Goal: Communication & Community: Answer question/provide support

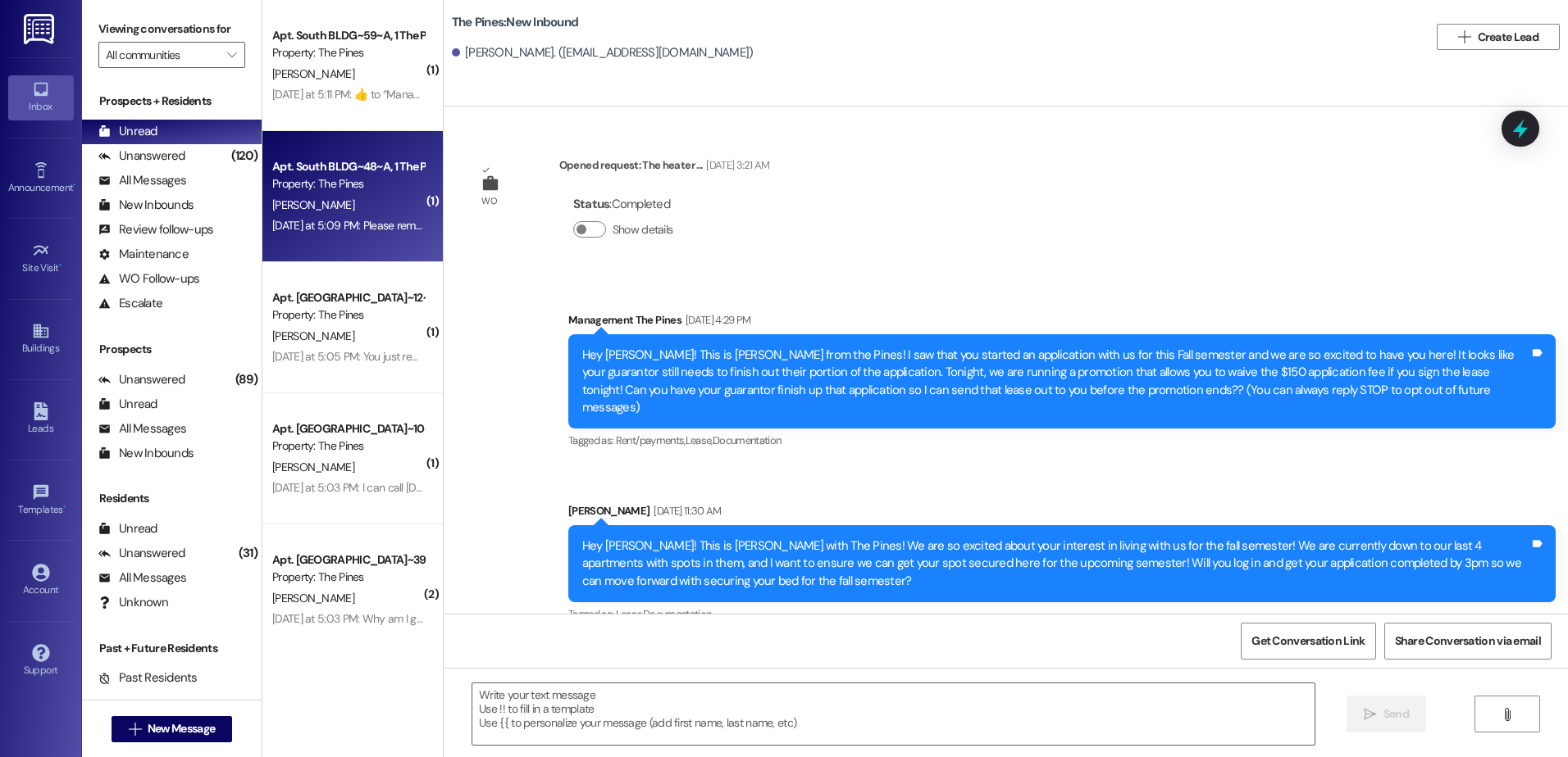
scroll to position [1818, 0]
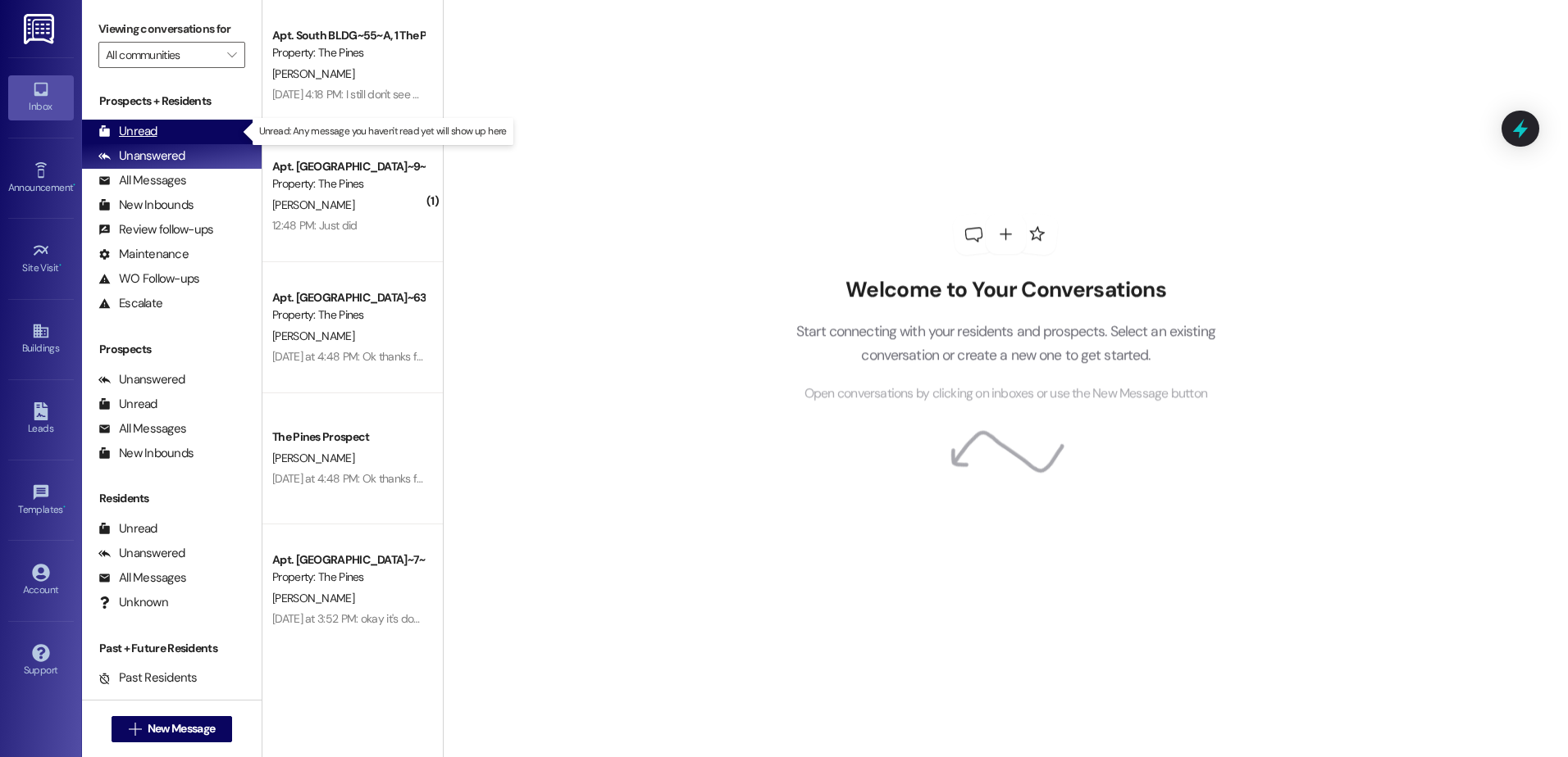
click at [145, 131] on div "Unread" at bounding box center [128, 131] width 59 height 18
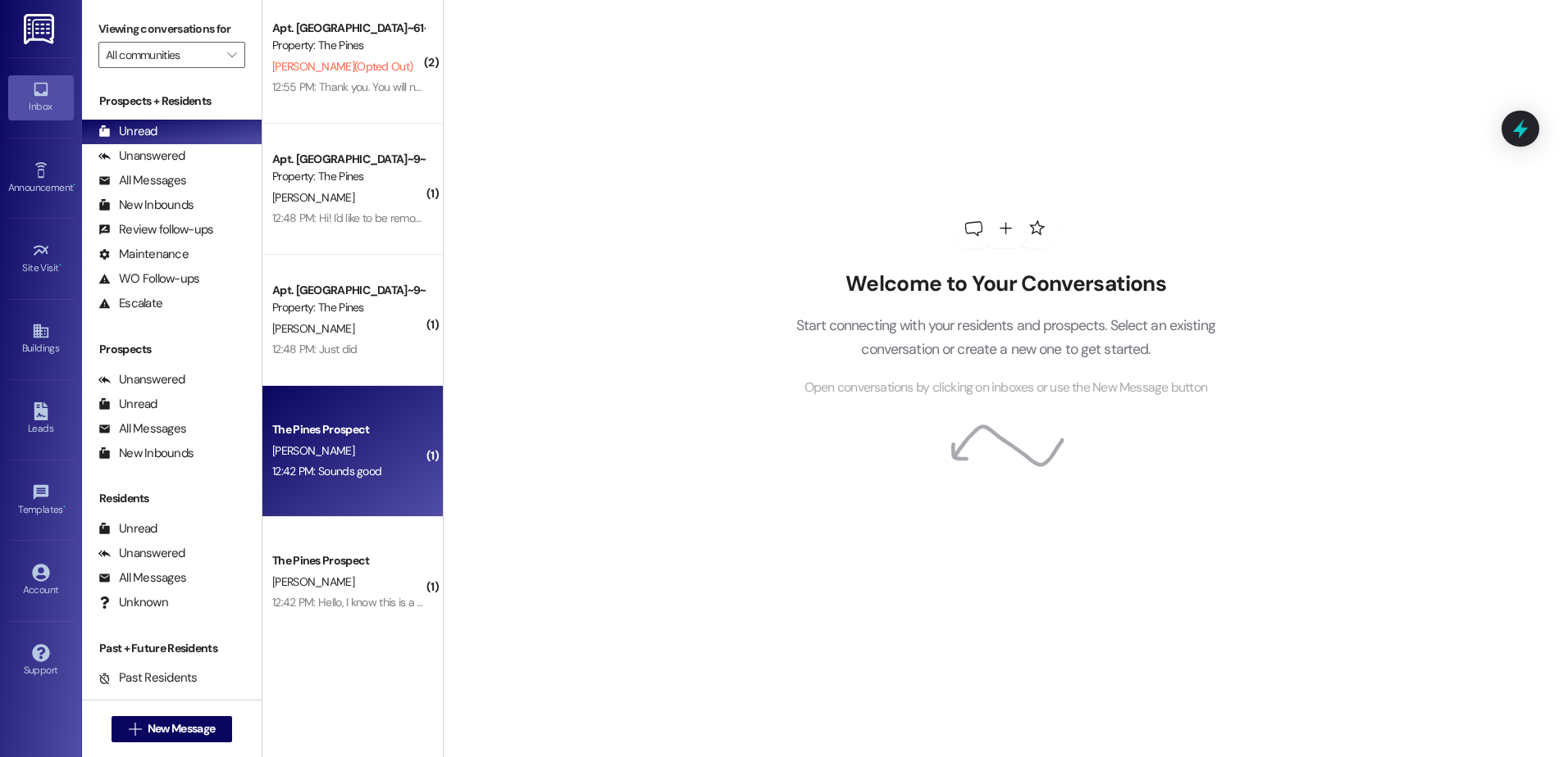
scroll to position [146, 0]
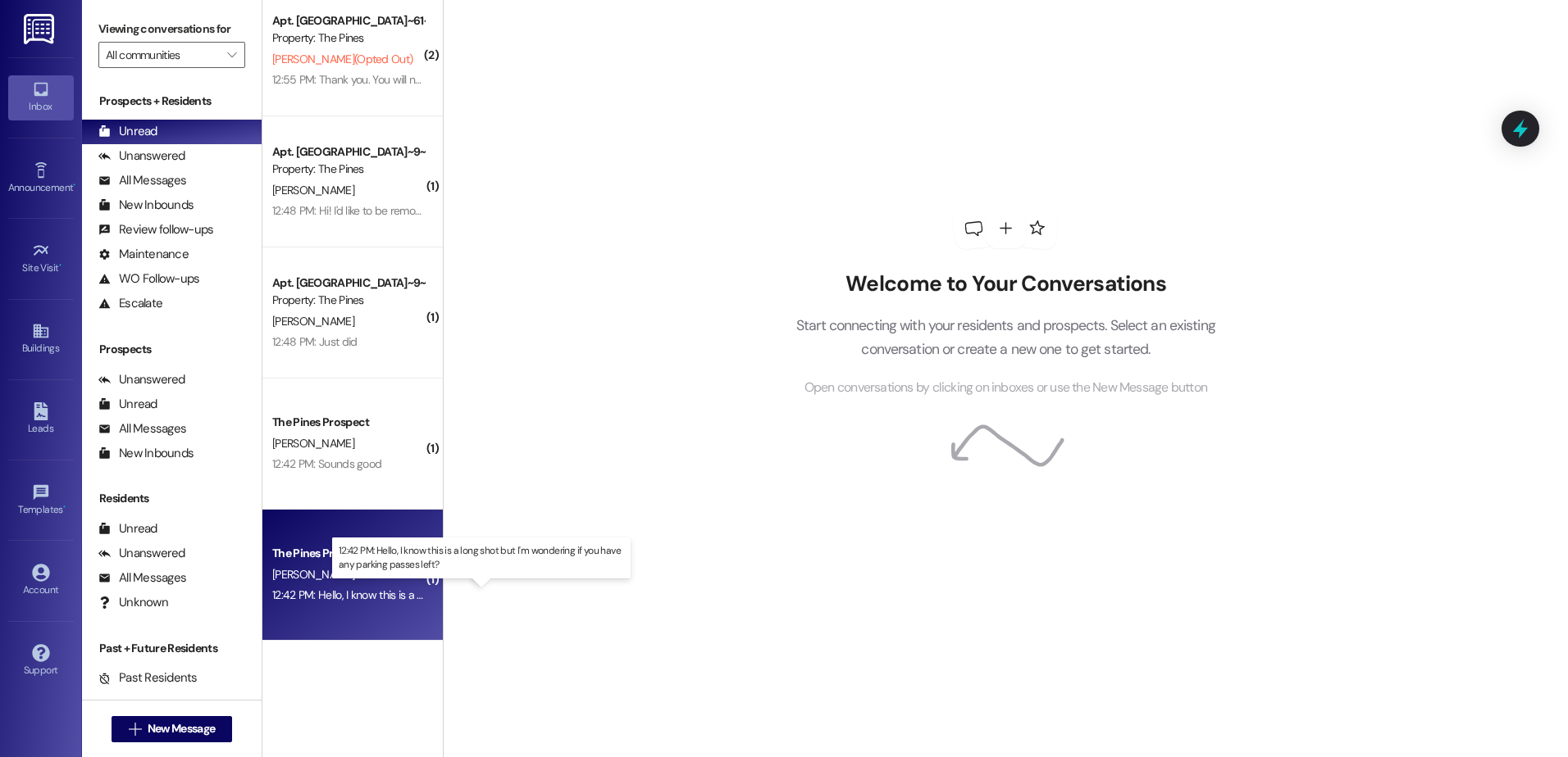
click at [324, 601] on div "12:42 PM: Hello, I know this is a long shot but I'm wondering if you have any p…" at bounding box center [495, 595] width 446 height 15
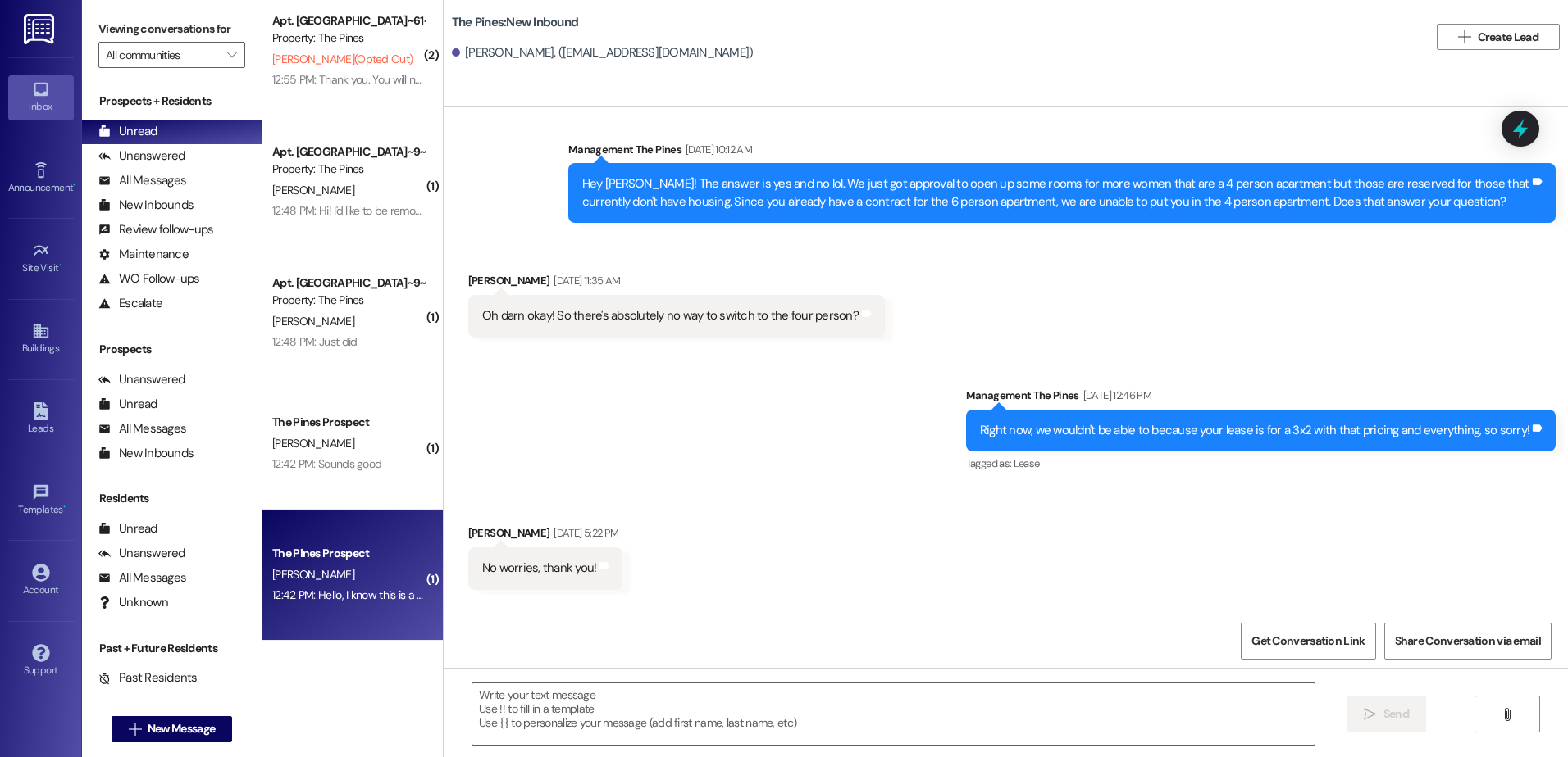
scroll to position [3766, 0]
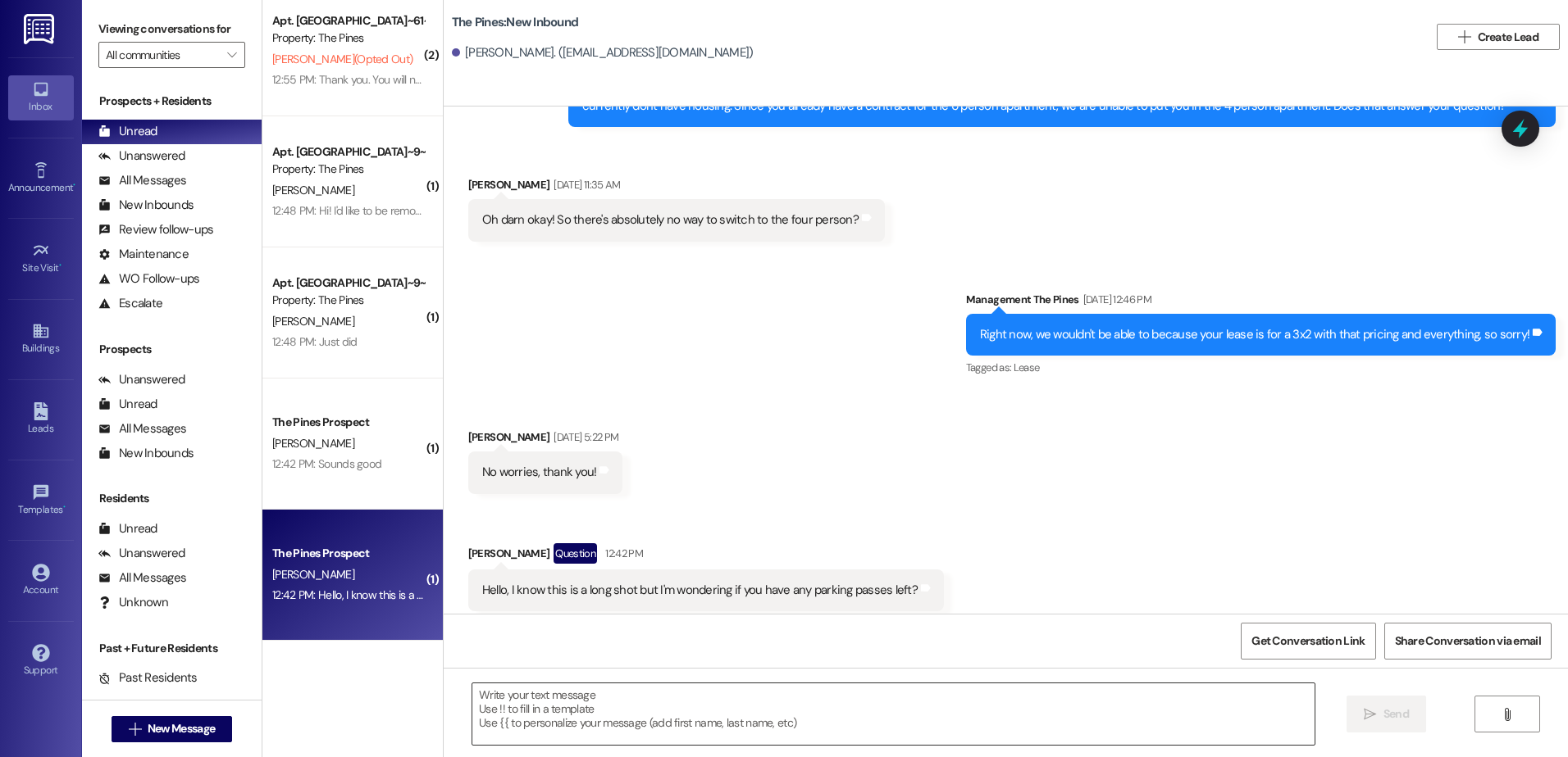
click at [612, 709] on textarea at bounding box center [893, 714] width 841 height 62
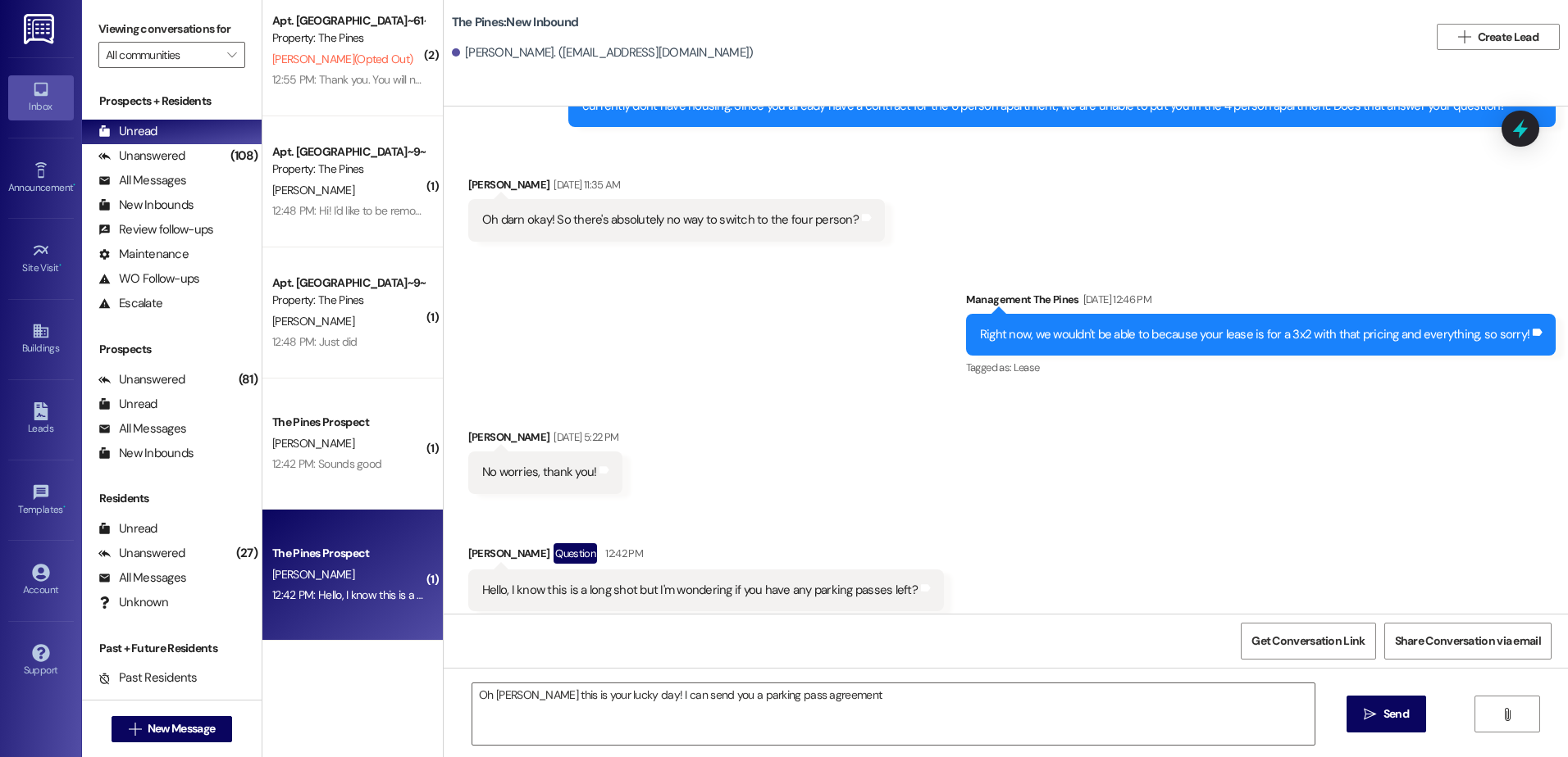
click at [1442, 351] on div "Sent via SMS Management The Pines [DATE] 12:46 PM Right now, we wouldn't be abl…" at bounding box center [1261, 336] width 614 height 114
click at [831, 702] on textarea "Oh [PERSON_NAME] this is your lucky day! I can send you a parking pass agreement" at bounding box center [893, 714] width 841 height 62
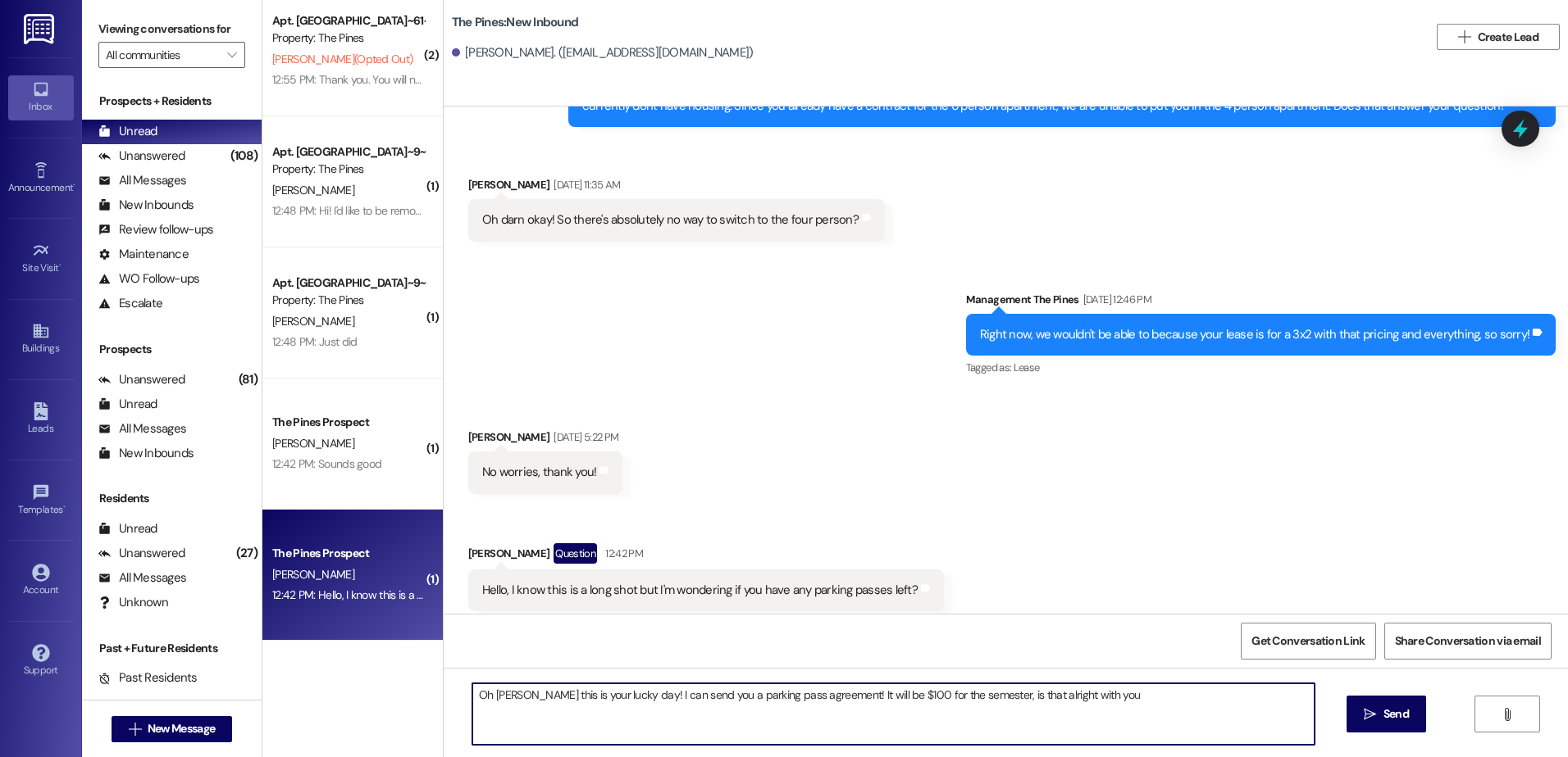
type textarea "Oh [PERSON_NAME] this is your lucky day! I can send you a parking pass agreemen…"
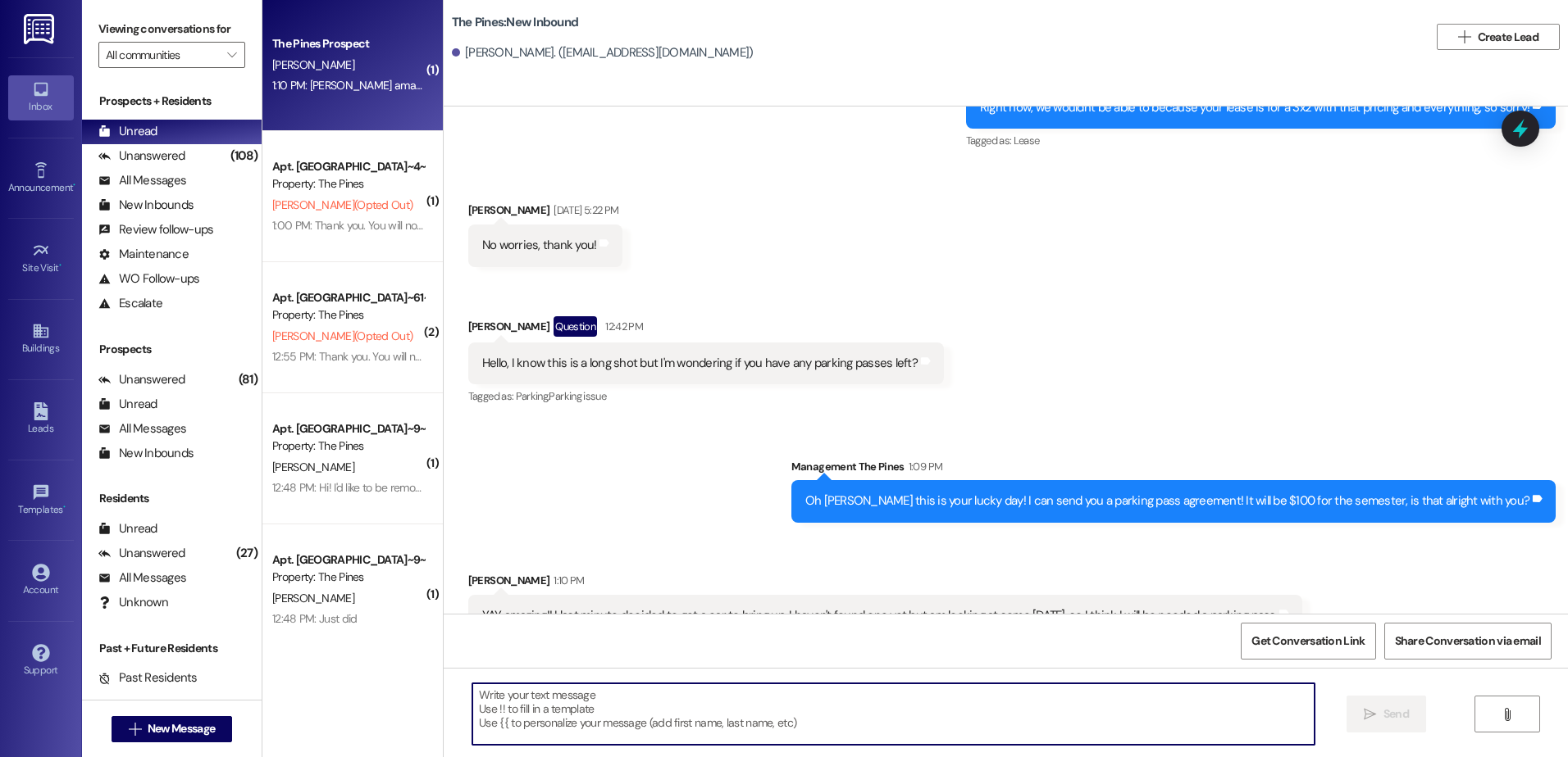
scroll to position [3993, 0]
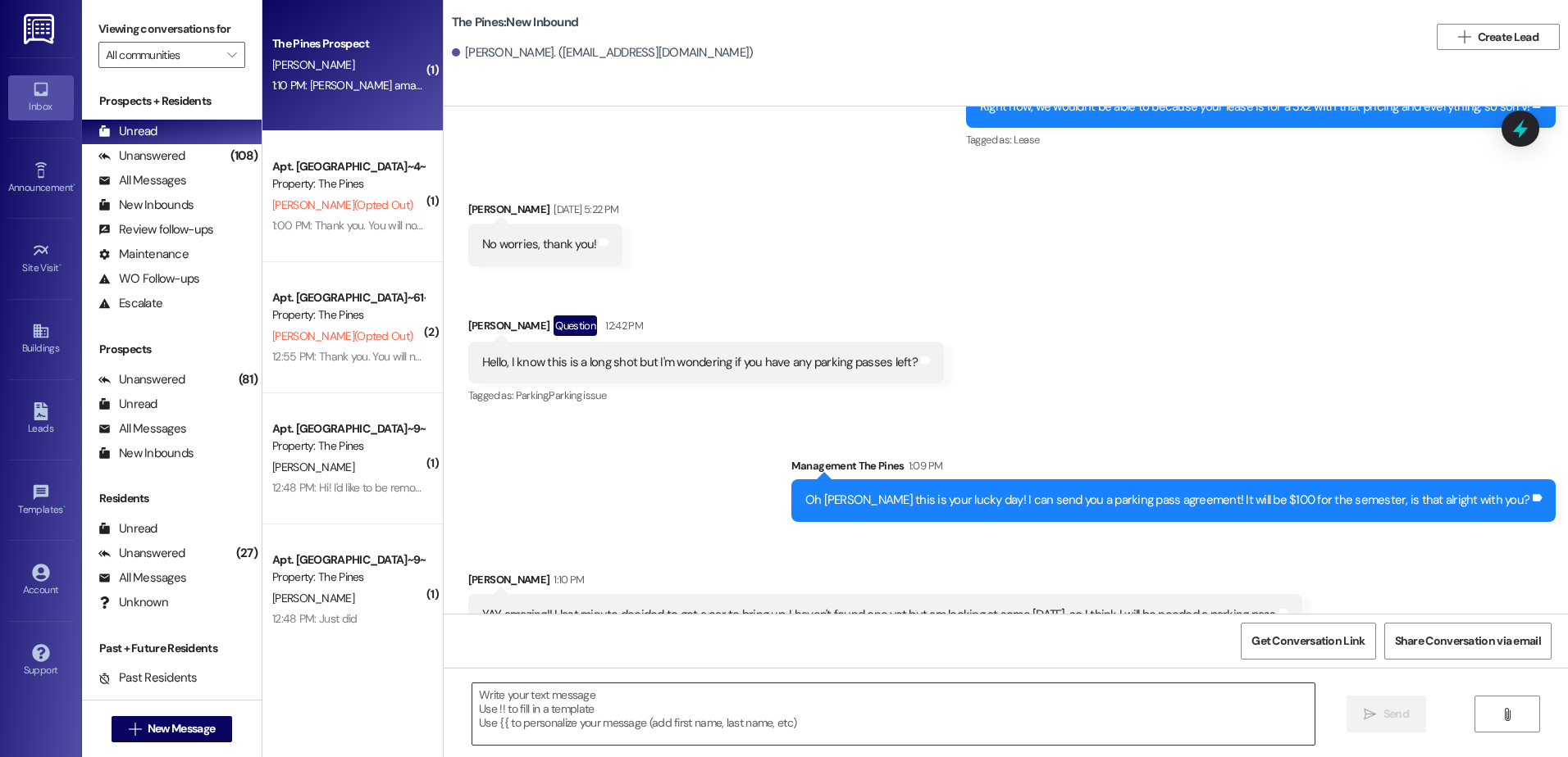
click at [570, 710] on textarea at bounding box center [893, 714] width 841 height 62
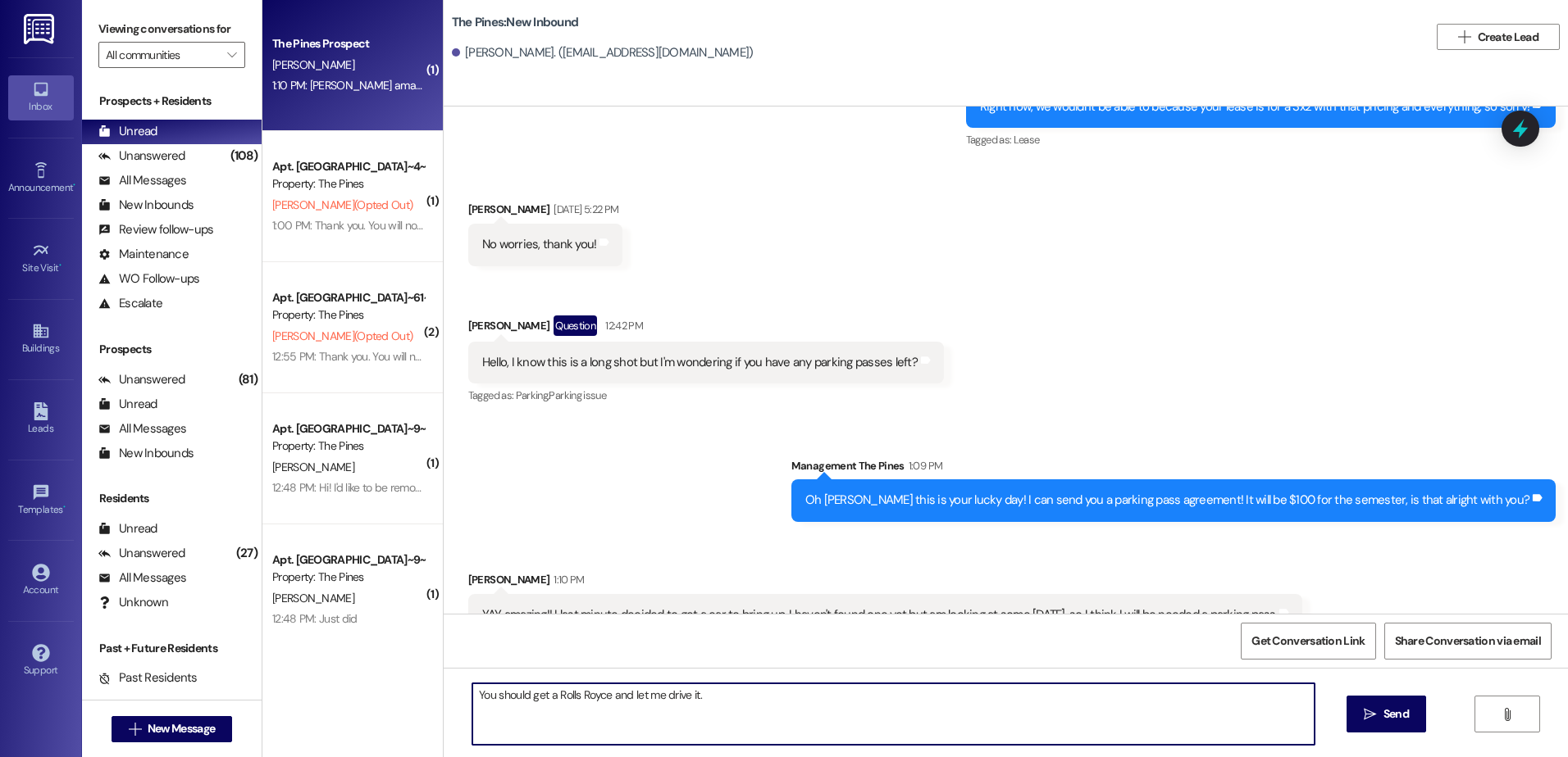
click at [755, 695] on textarea "You should get a Rolls Royce and let me drive it." at bounding box center [893, 714] width 841 height 62
type textarea "You should get a Rolls Royce and let me drive it. Also I just sent you that par…"
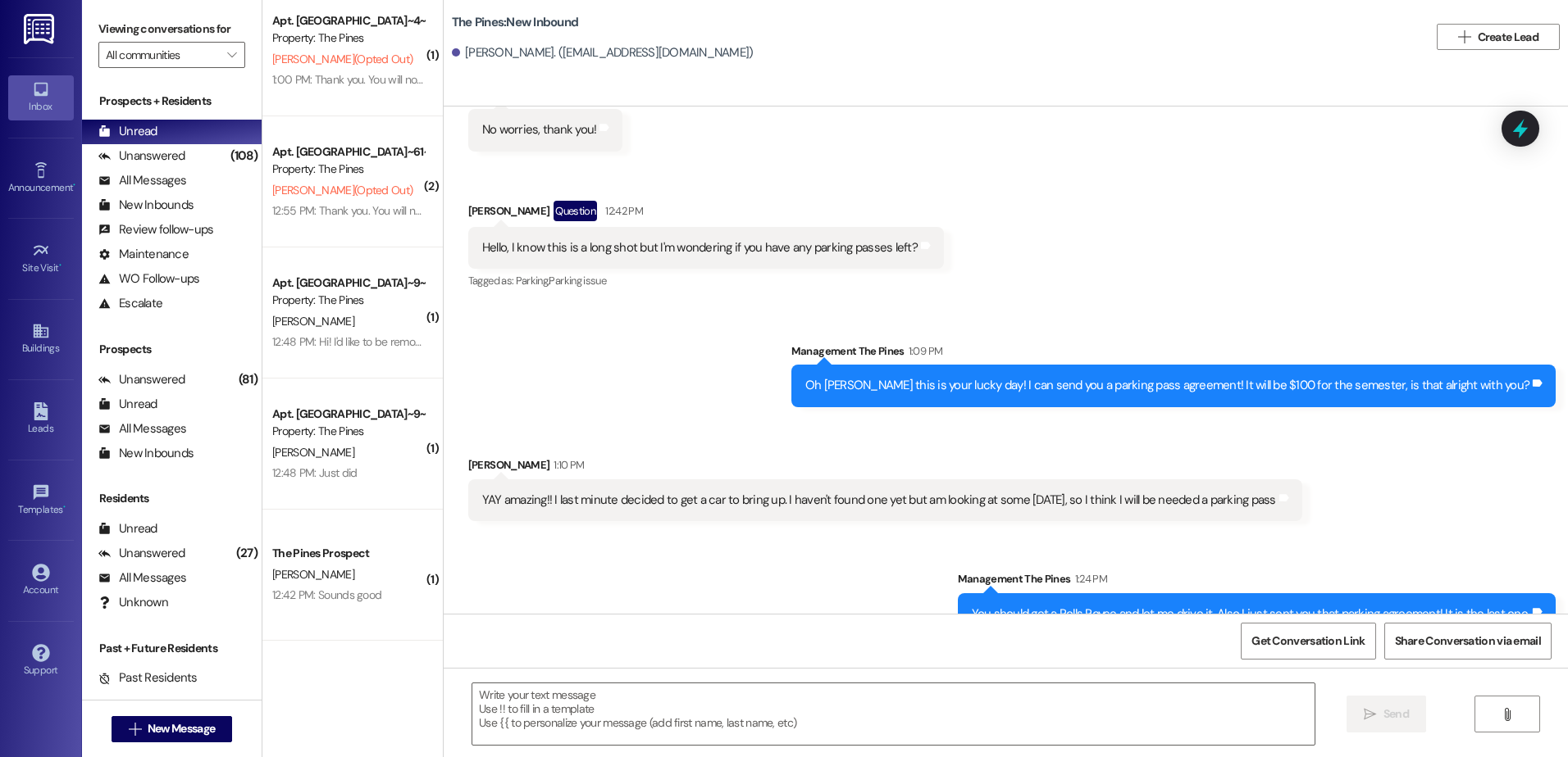
scroll to position [0, 0]
